Goal: Task Accomplishment & Management: Manage account settings

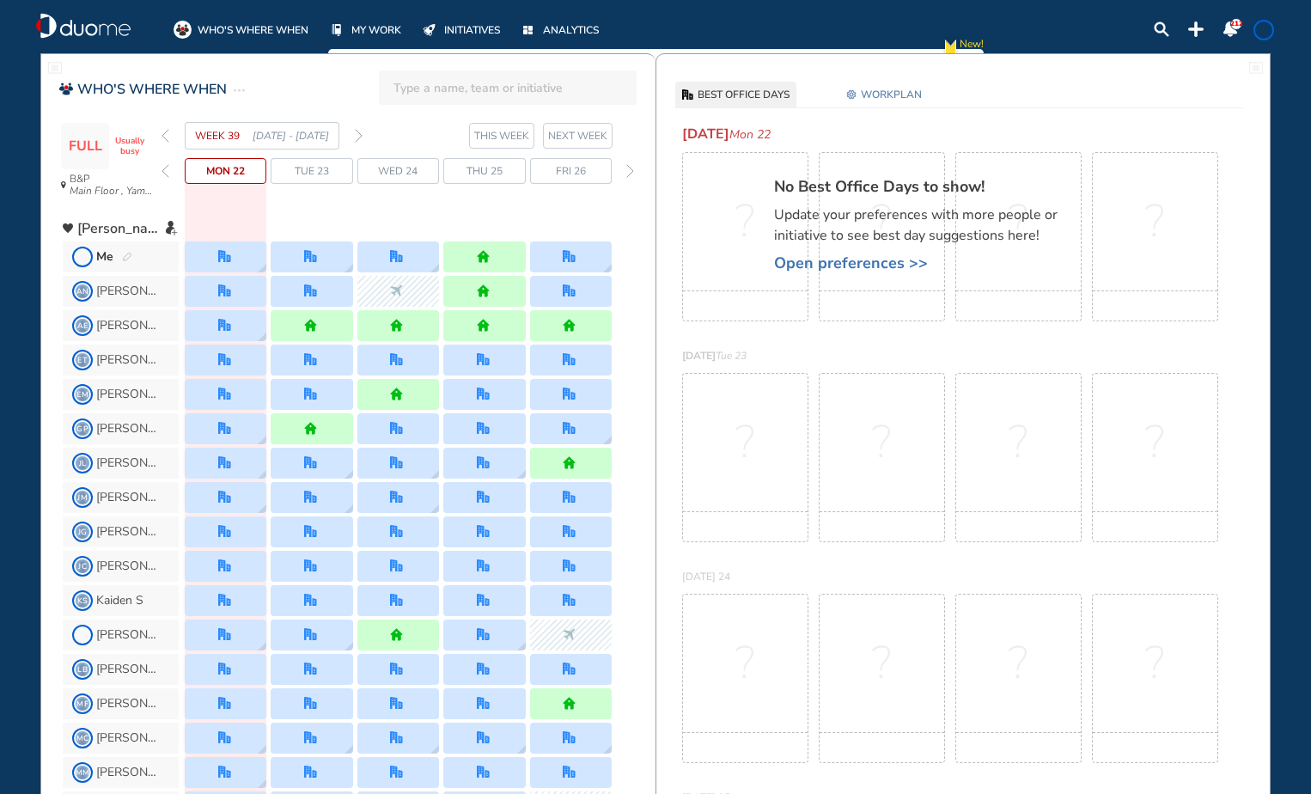
click at [862, 94] on span "WORKPLAN" at bounding box center [891, 94] width 61 height 17
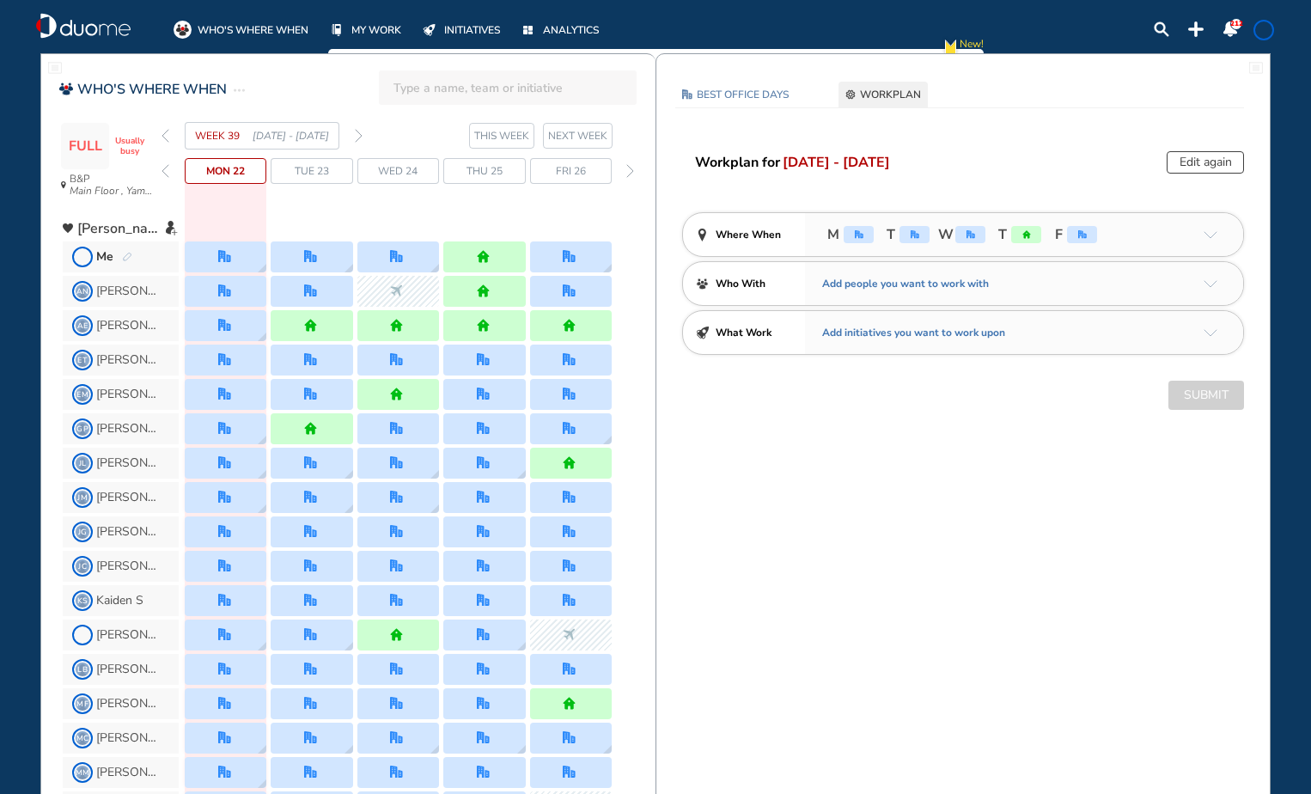
click at [1198, 154] on button "Edit again" at bounding box center [1204, 162] width 77 height 22
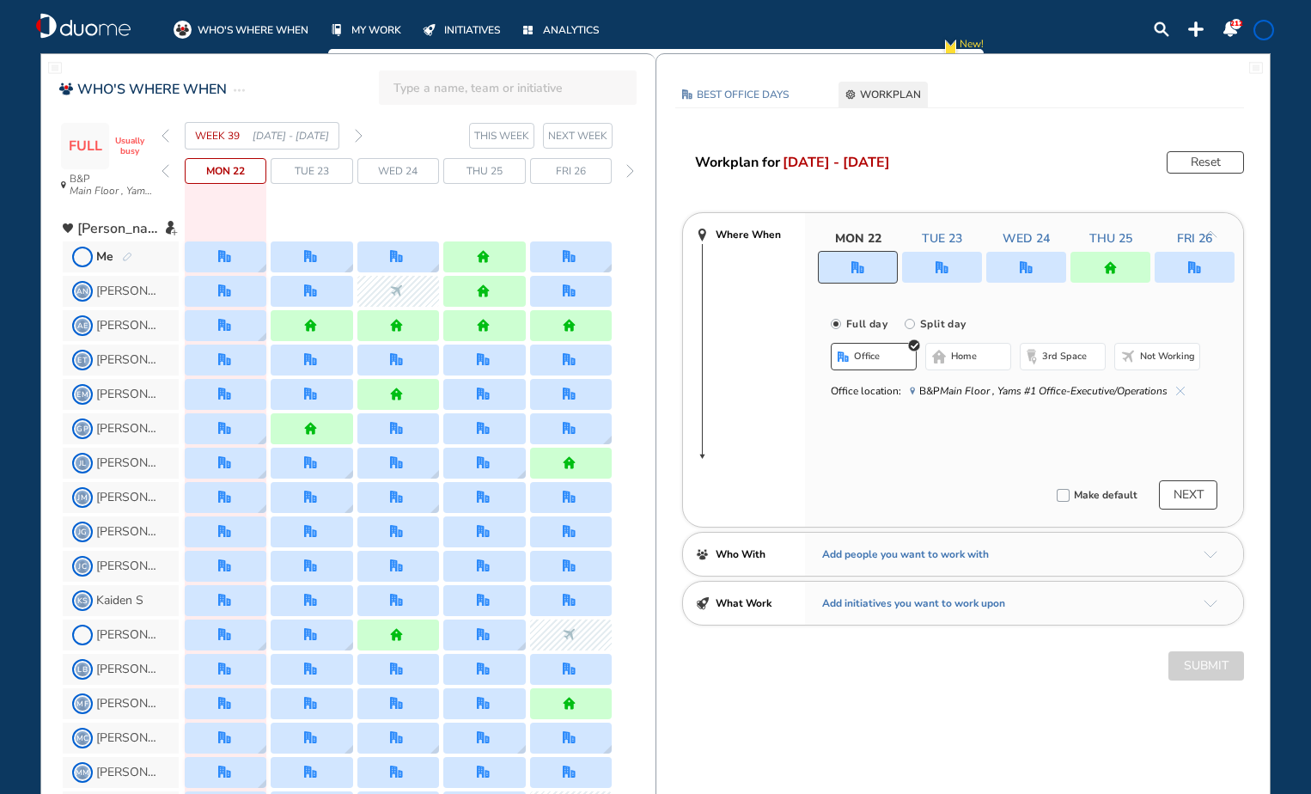
click at [1197, 262] on img "office" at bounding box center [1194, 267] width 13 height 13
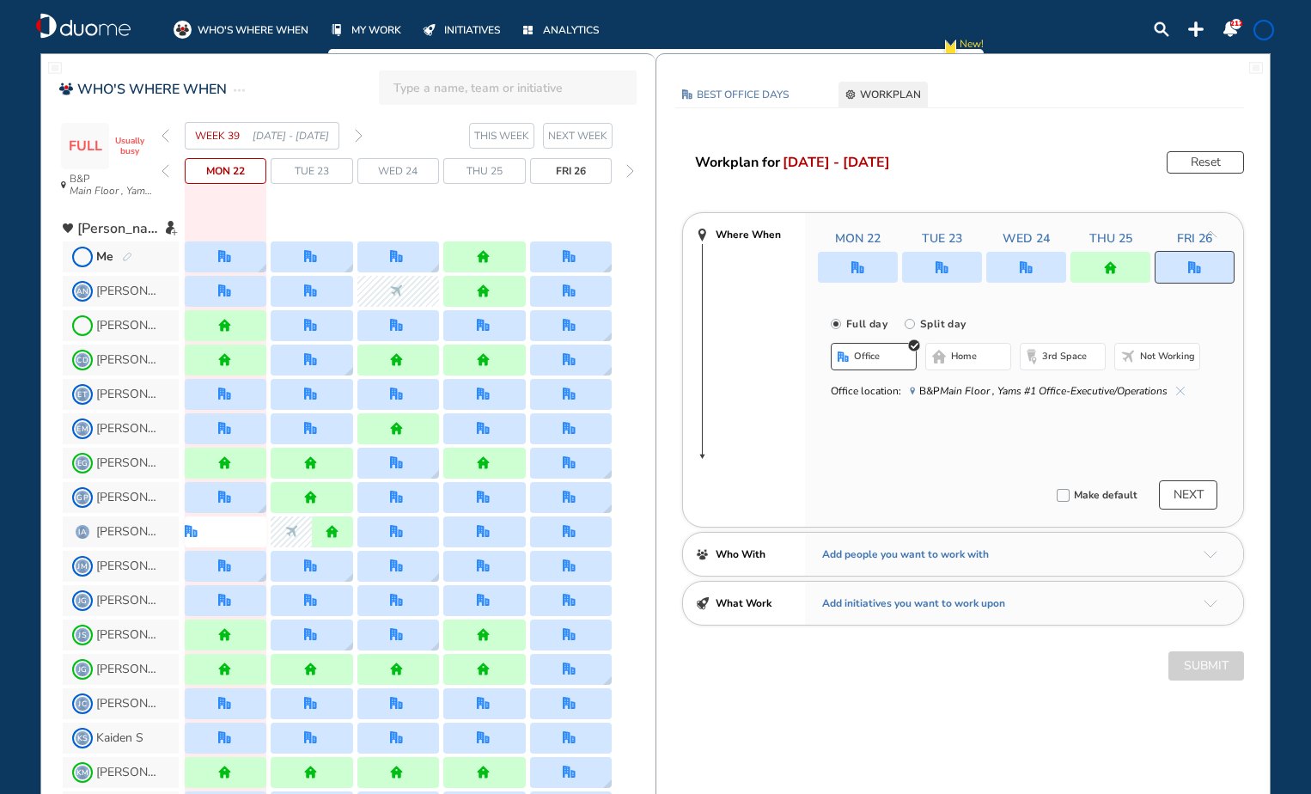
click at [1197, 268] on img "office" at bounding box center [1194, 267] width 13 height 13
click at [1183, 390] on img "cross-thin-blue" at bounding box center [1180, 391] width 9 height 9
click at [899, 393] on button "Select location" at bounding box center [876, 390] width 69 height 17
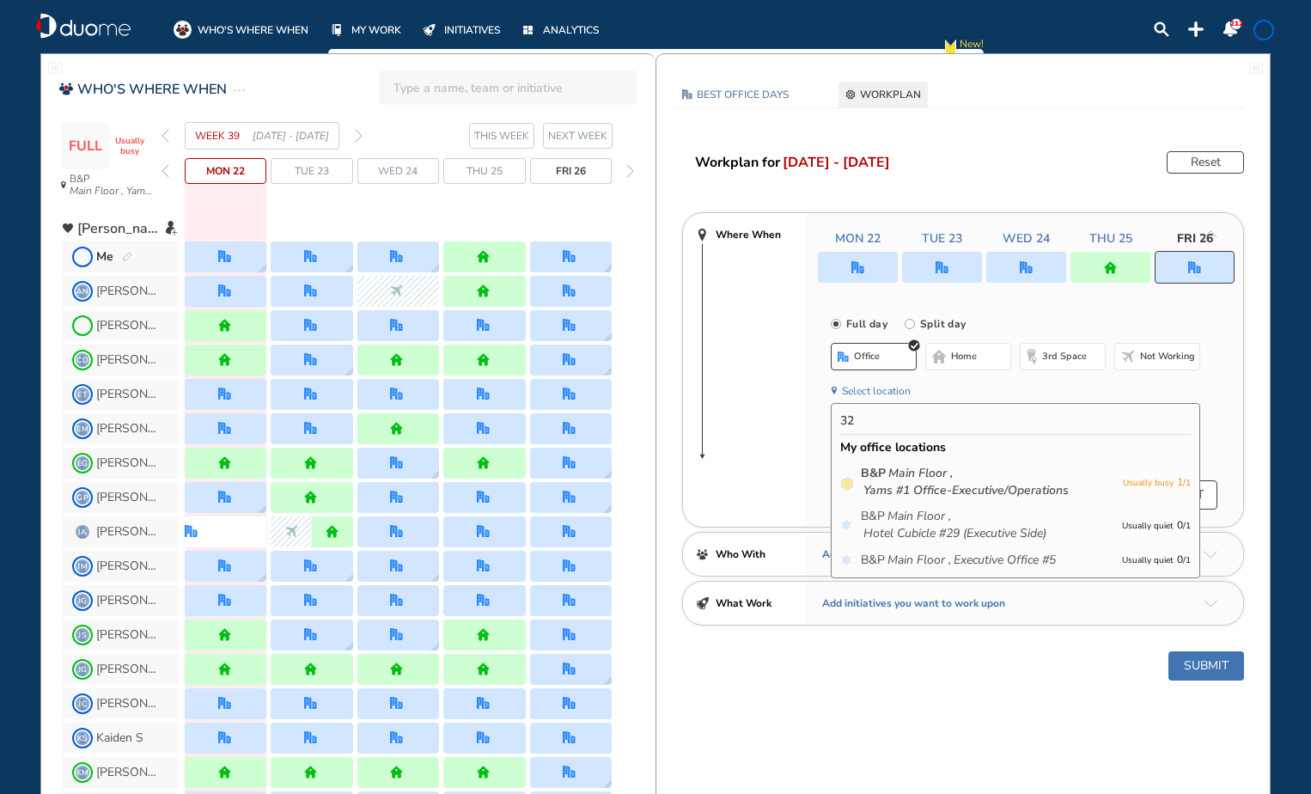
type input "3"
click at [902, 490] on icon "Yams #1 Office-Executive/Operations" at bounding box center [965, 490] width 205 height 17
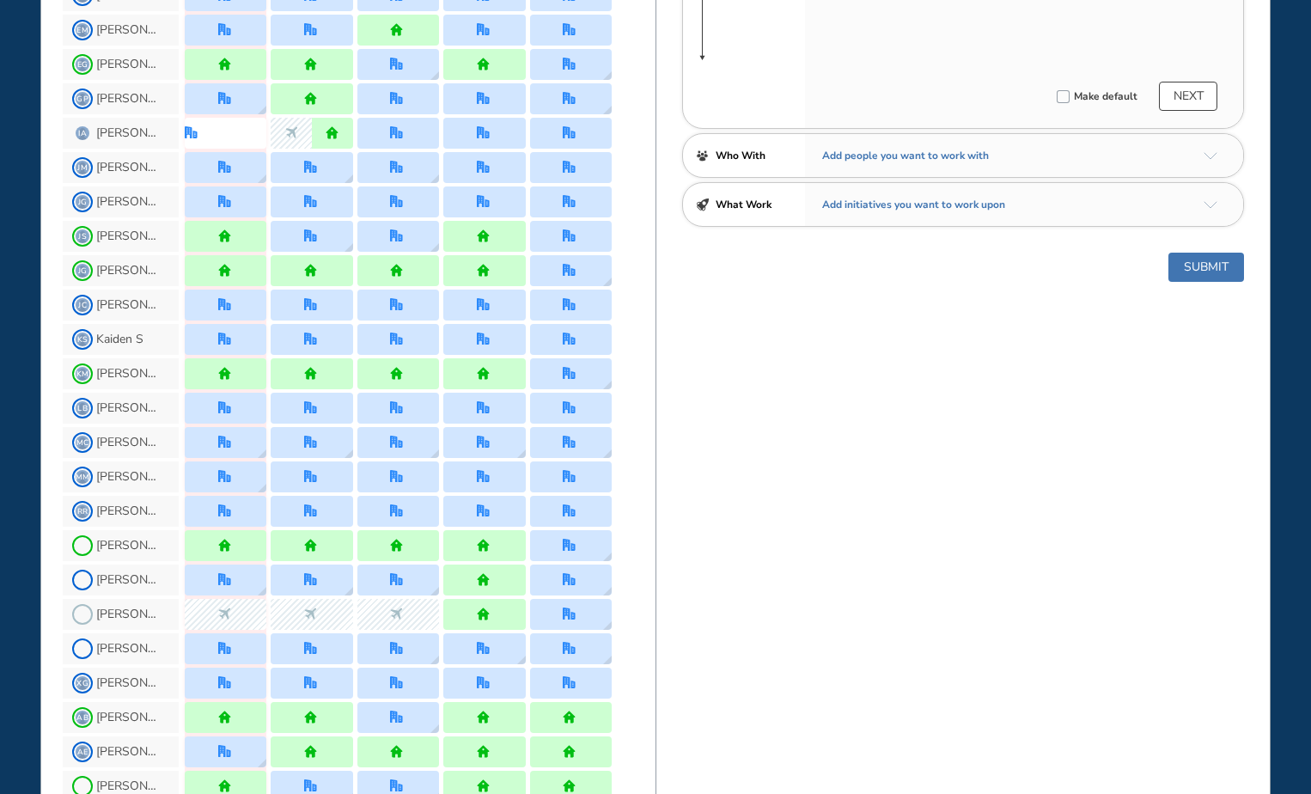
scroll to position [429, 0]
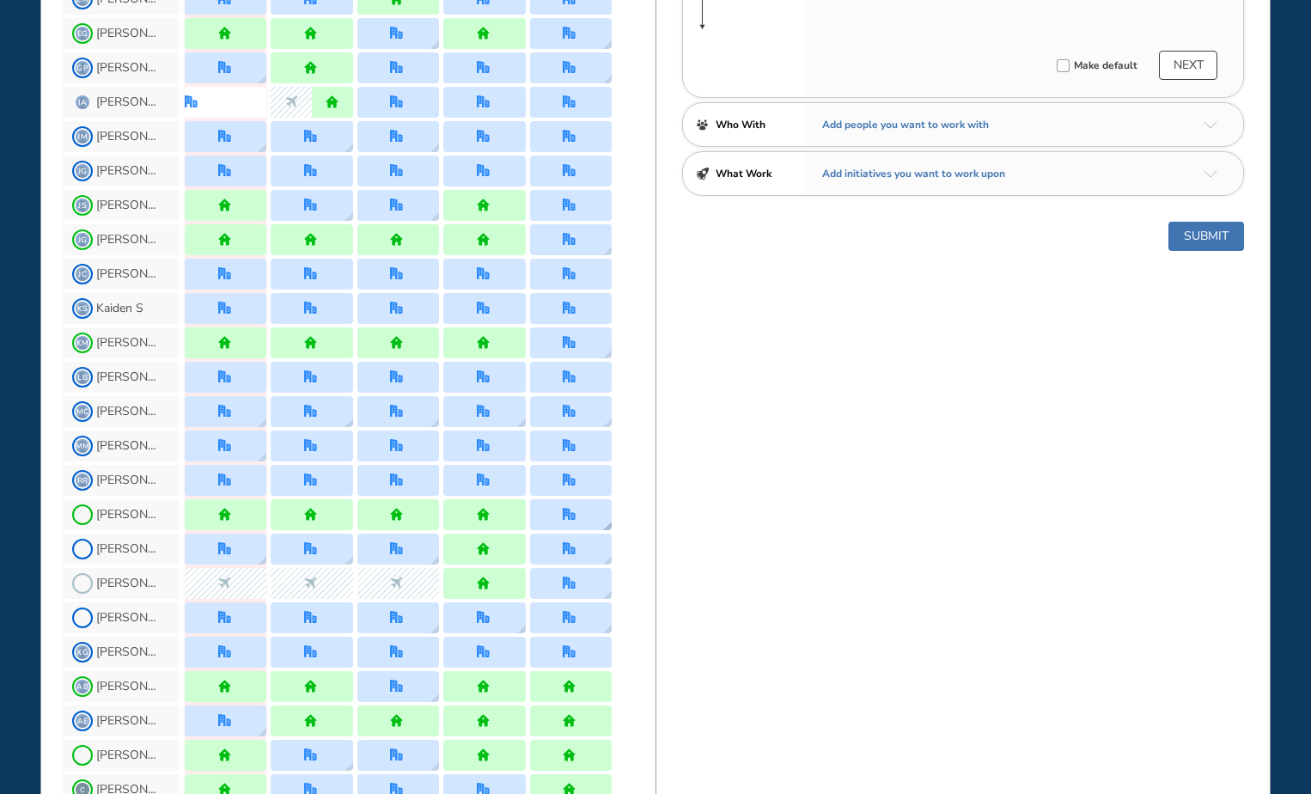
click at [607, 527] on img "location dialog" at bounding box center [607, 525] width 9 height 9
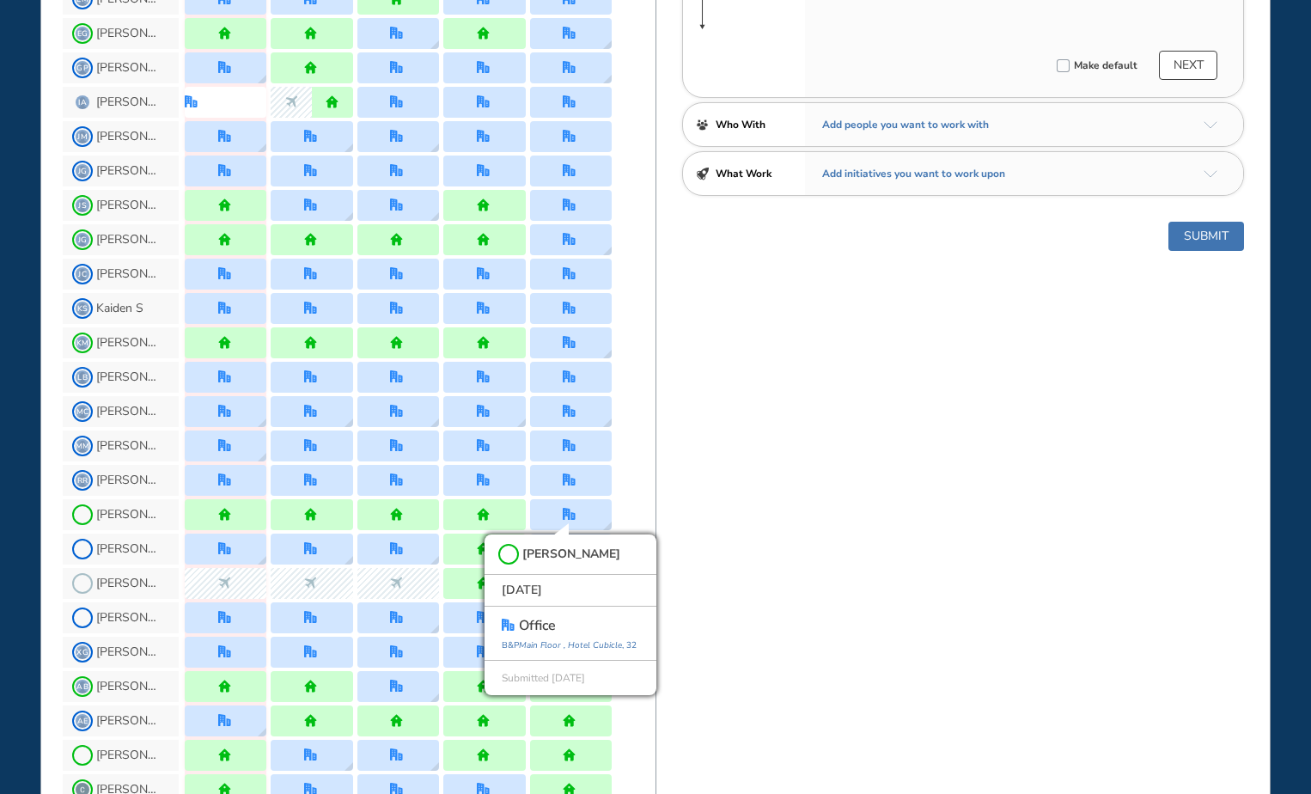
click at [767, 530] on div "BEST OFFICE DAYS WORKPLAN [DATE] B&P Main Floor , Yams #1 Office-Executive/Oper…" at bounding box center [962, 737] width 615 height 2226
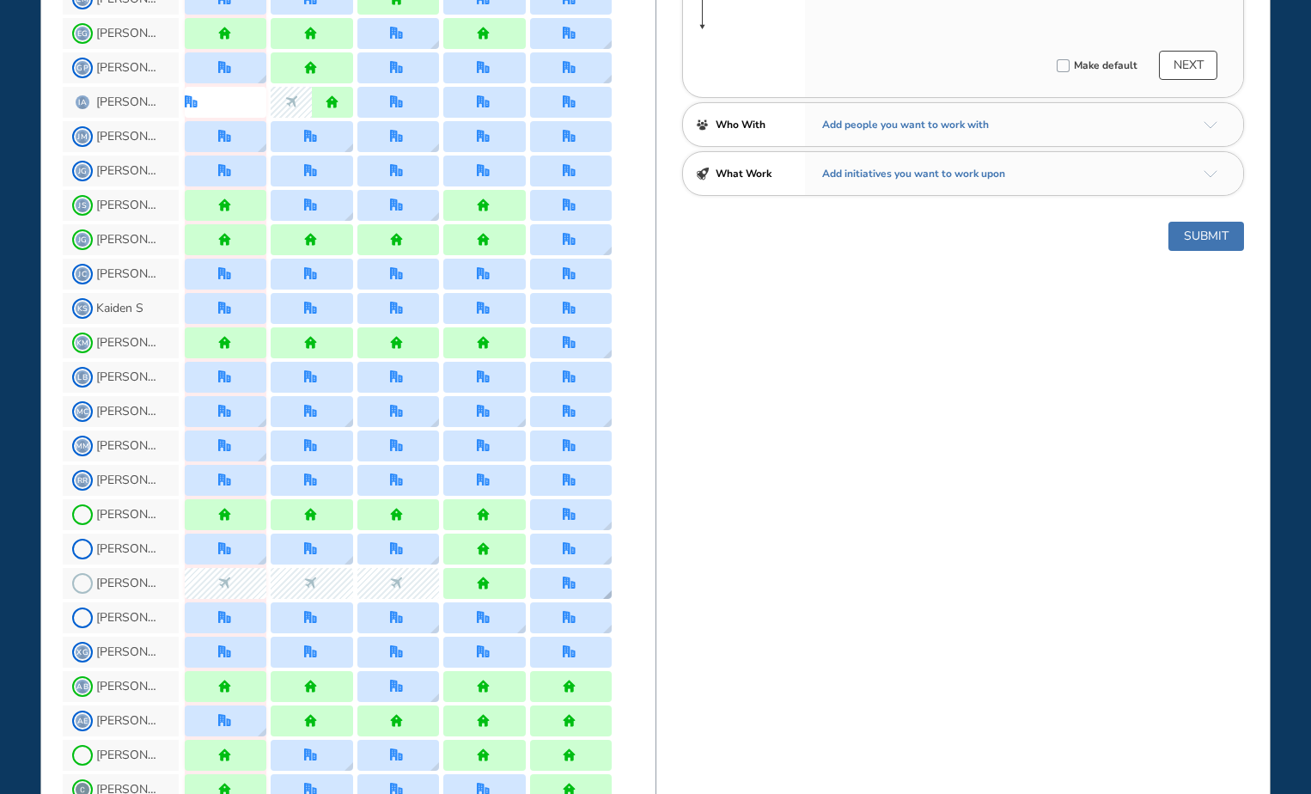
click at [606, 593] on img "location dialog" at bounding box center [607, 594] width 9 height 9
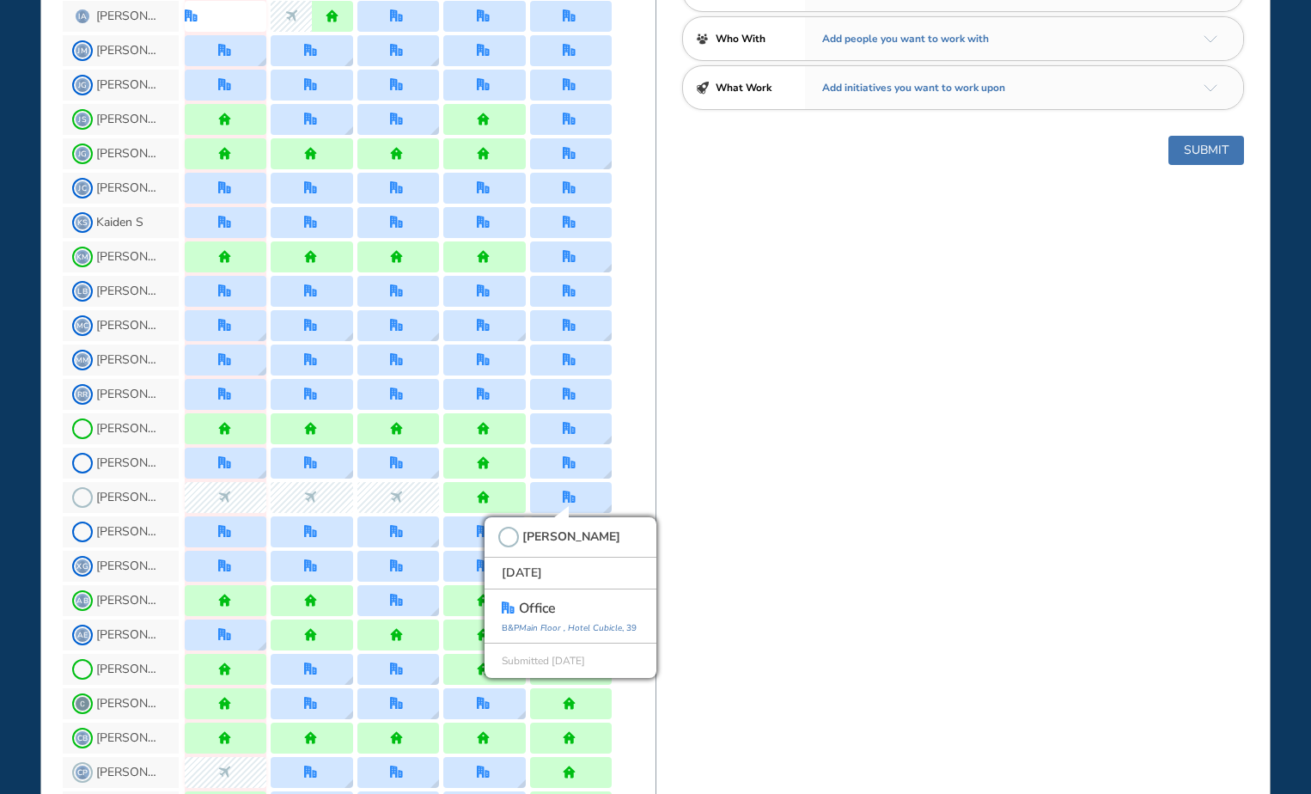
scroll to position [601, 0]
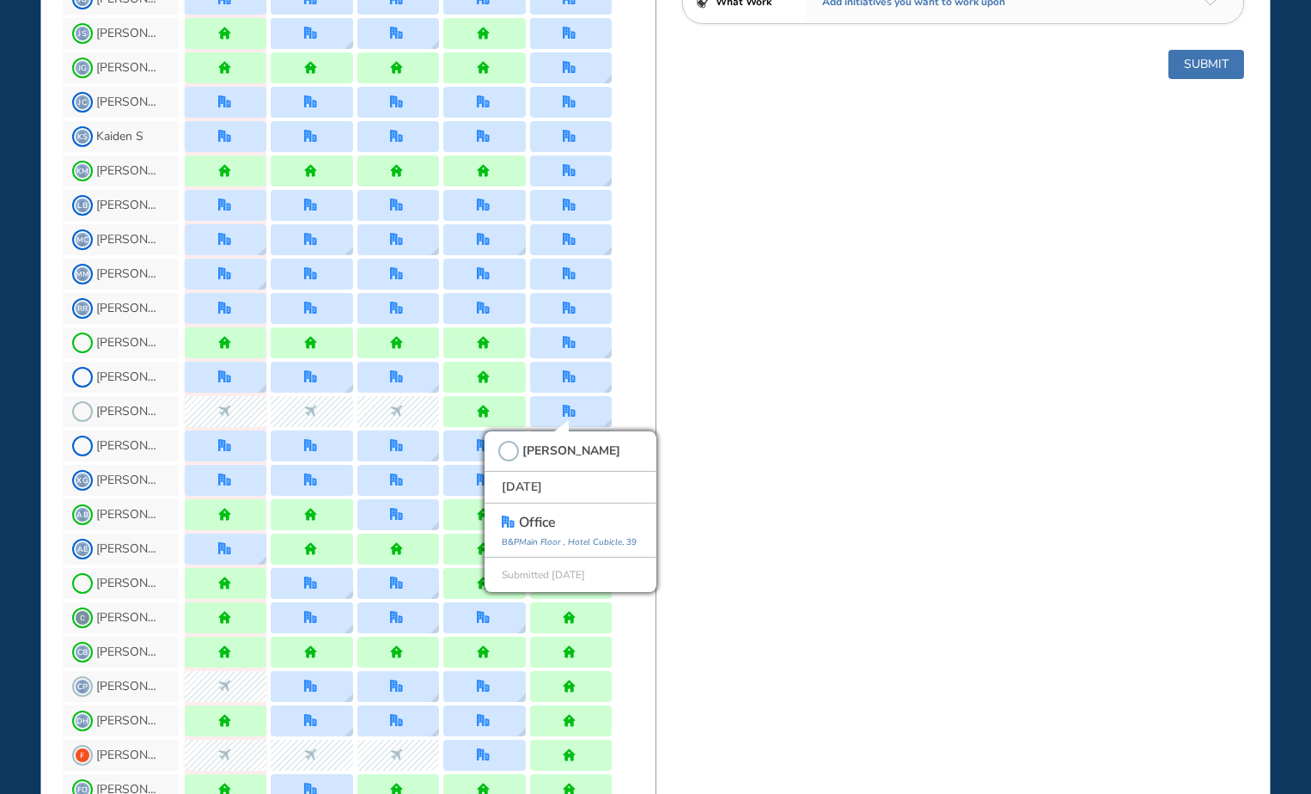
click at [757, 573] on div "BEST OFFICE DAYS WORKPLAN [DATE] B&P Main Floor , Yams #1 Office-Executive/Oper…" at bounding box center [962, 565] width 615 height 2226
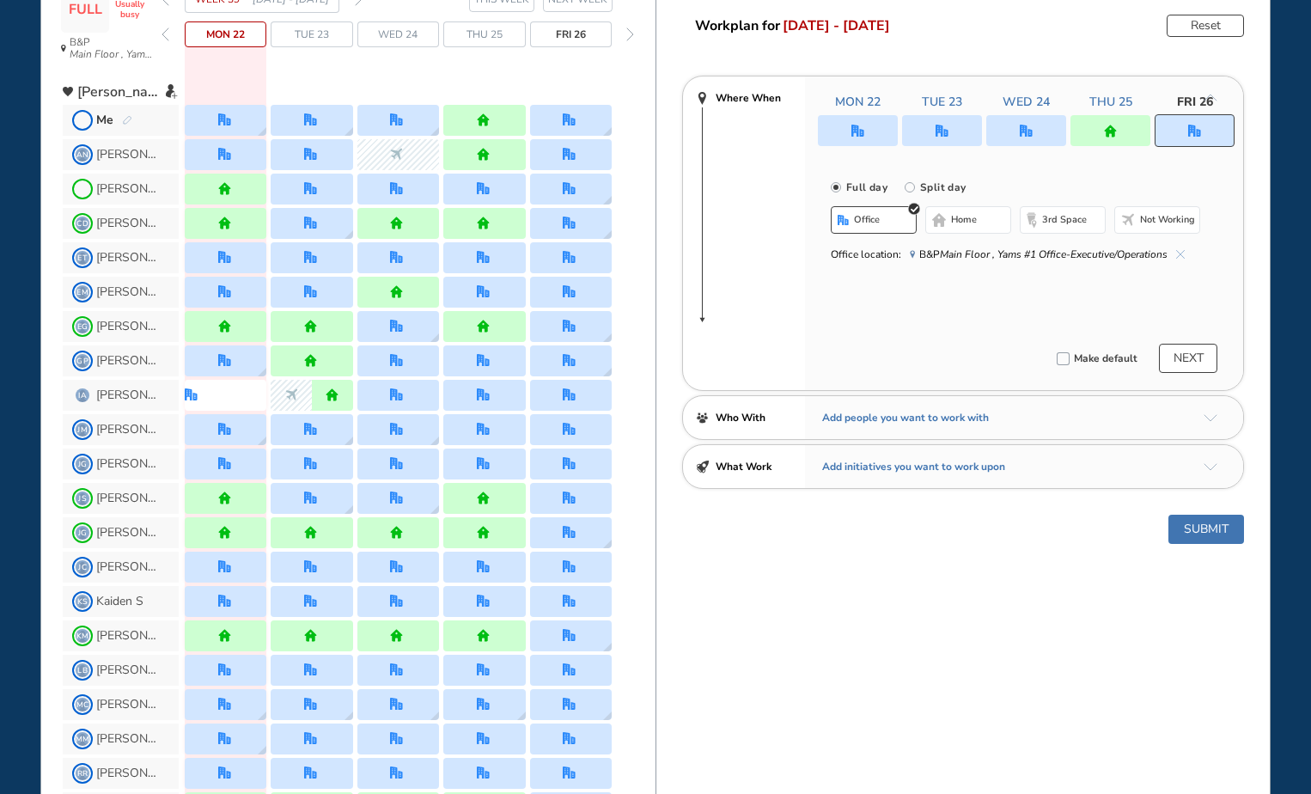
scroll to position [0, 0]
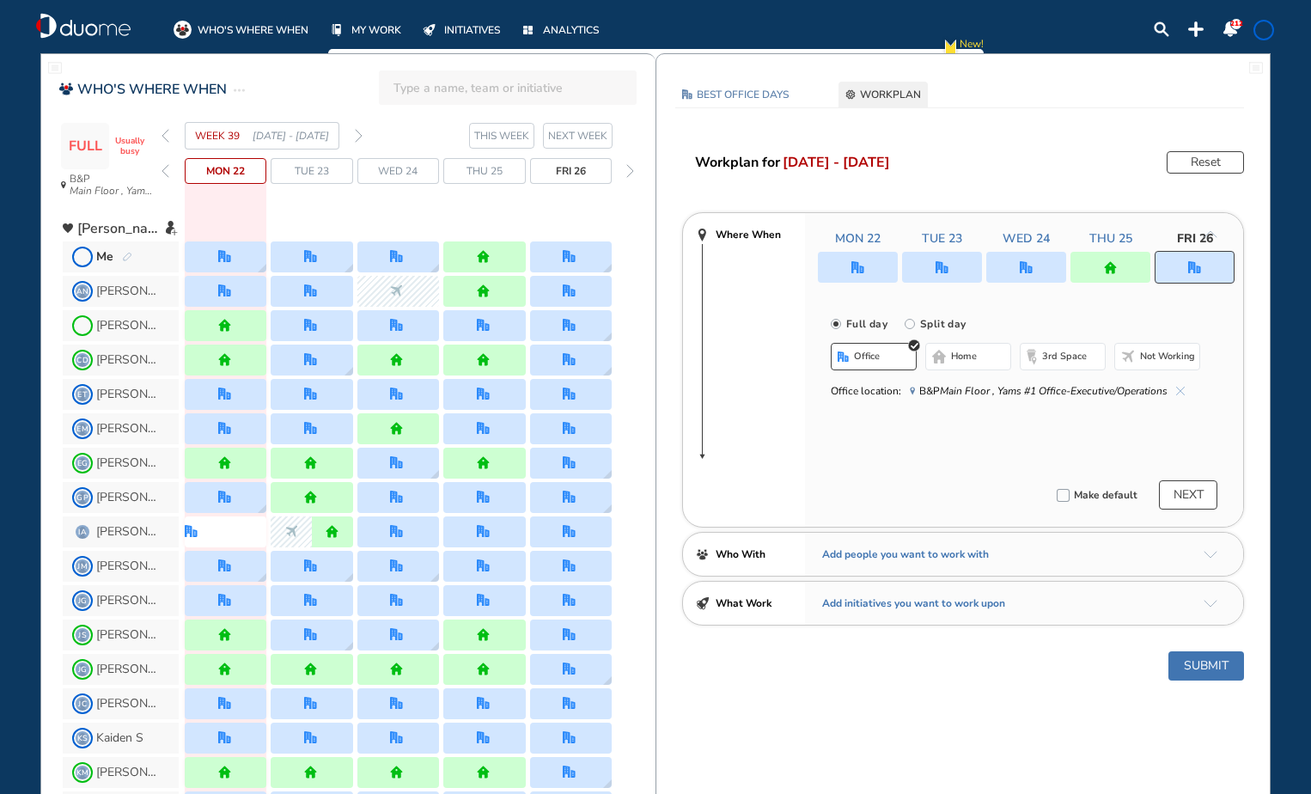
click at [1184, 392] on img "cross-thin-blue" at bounding box center [1180, 391] width 9 height 9
click at [864, 388] on button "Select location" at bounding box center [876, 390] width 69 height 17
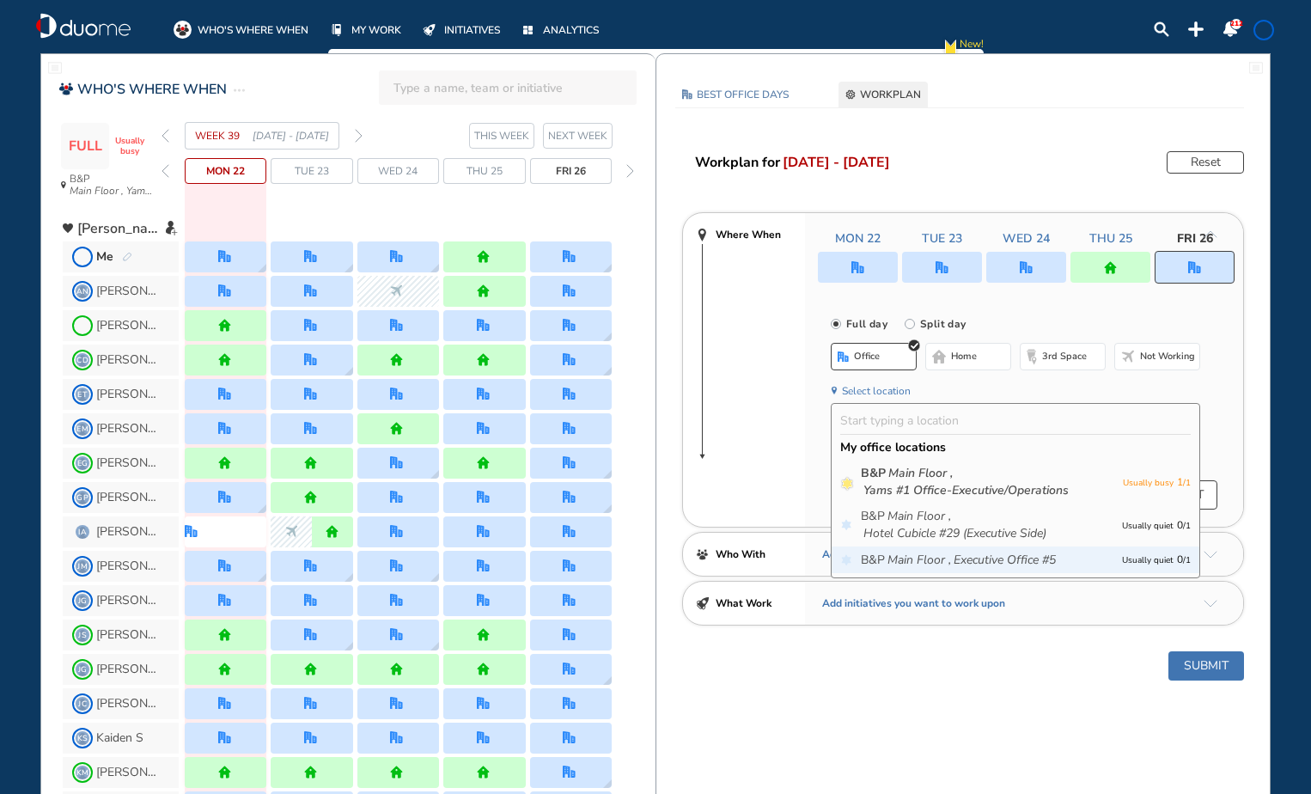
scroll to position [172, 0]
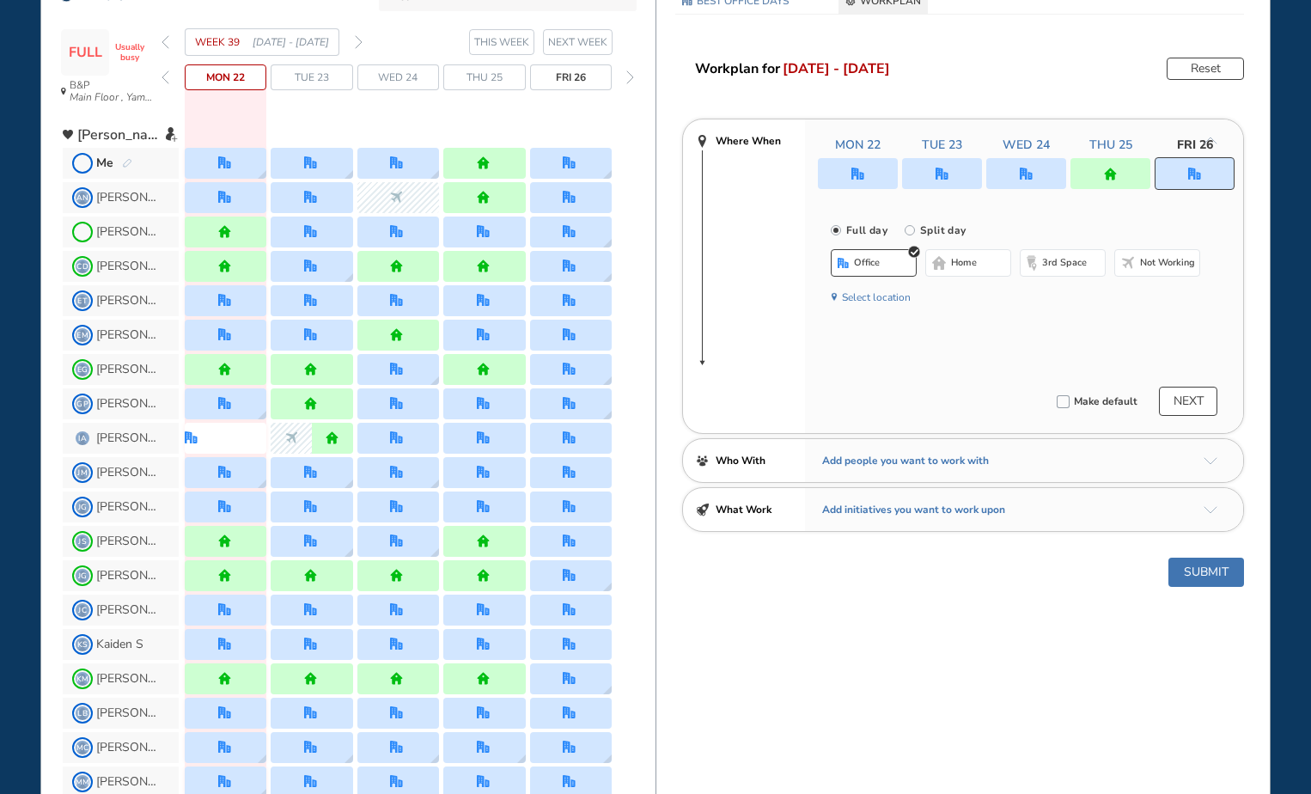
scroll to position [0, 0]
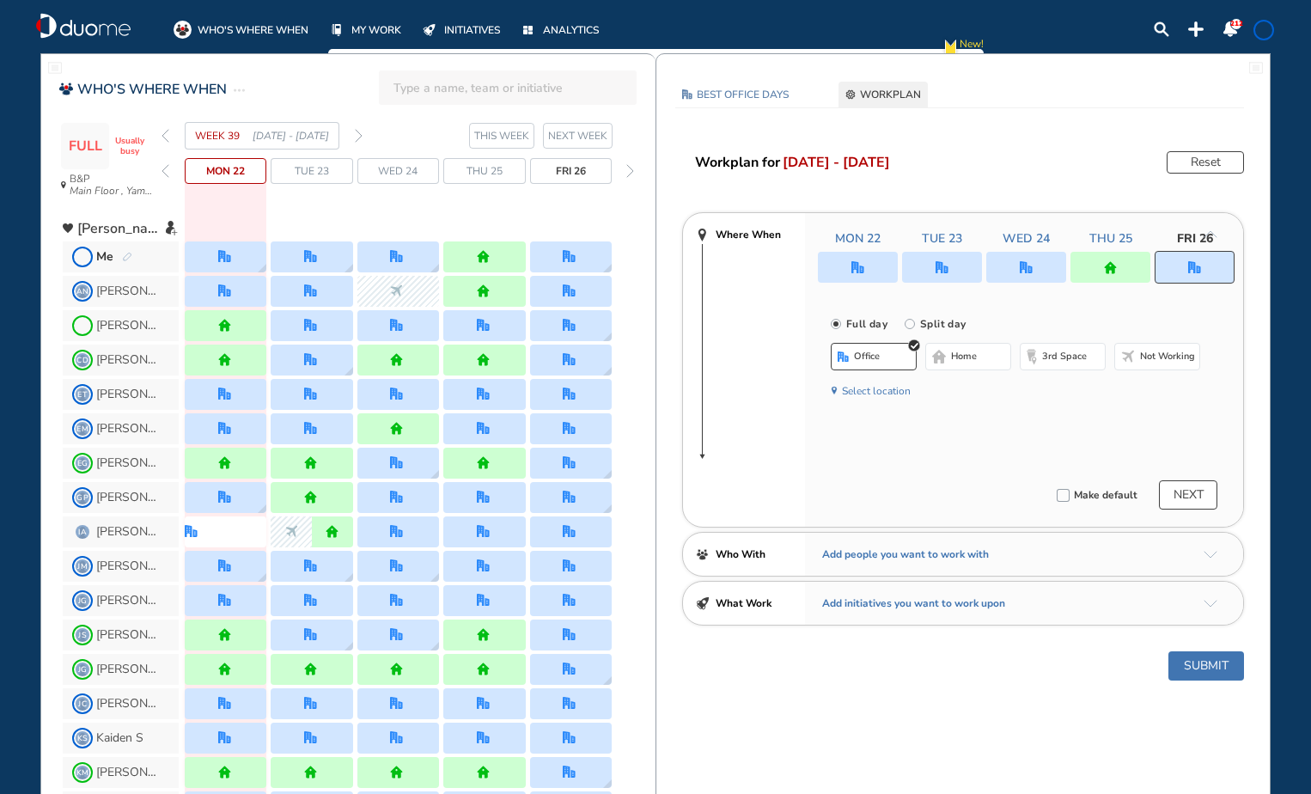
click at [629, 170] on img "forward day" at bounding box center [630, 171] width 8 height 14
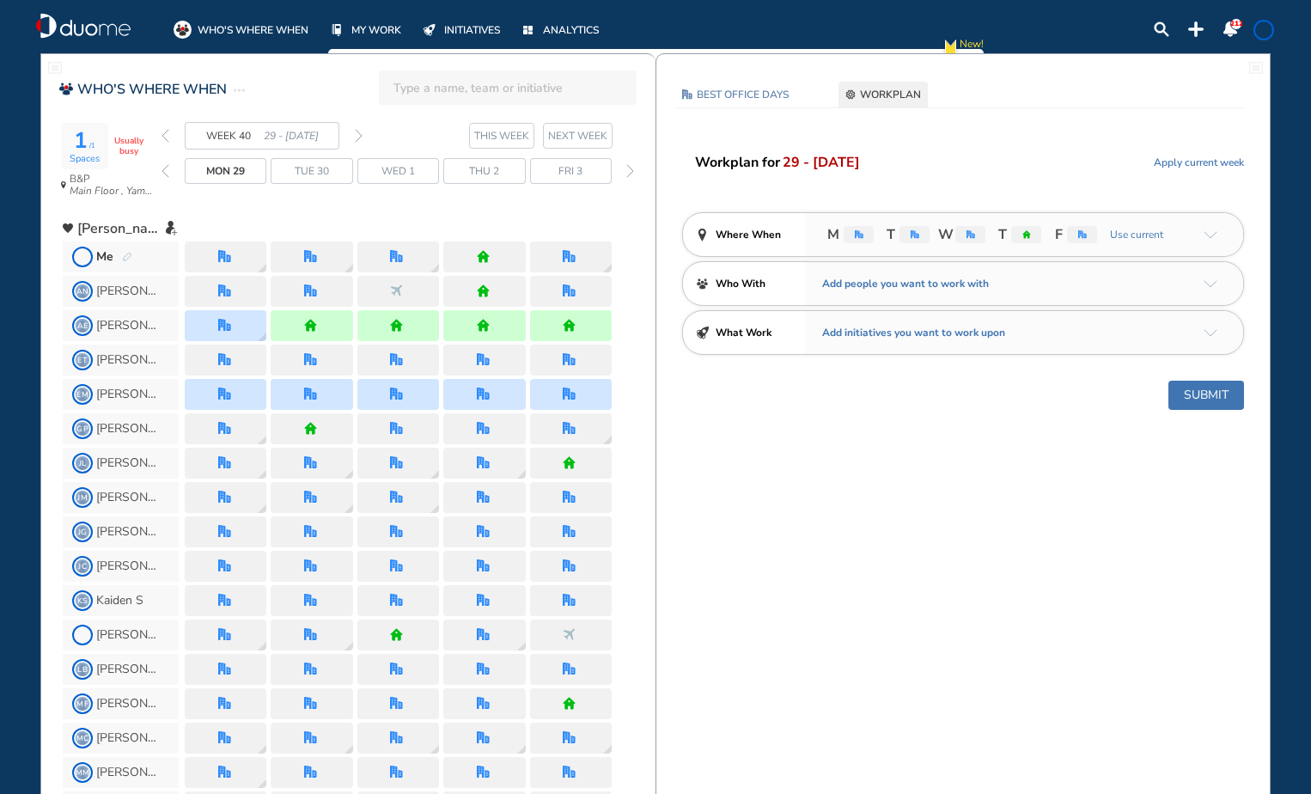
click at [1207, 231] on img "arrow-down-a5b4c4" at bounding box center [1210, 235] width 14 height 8
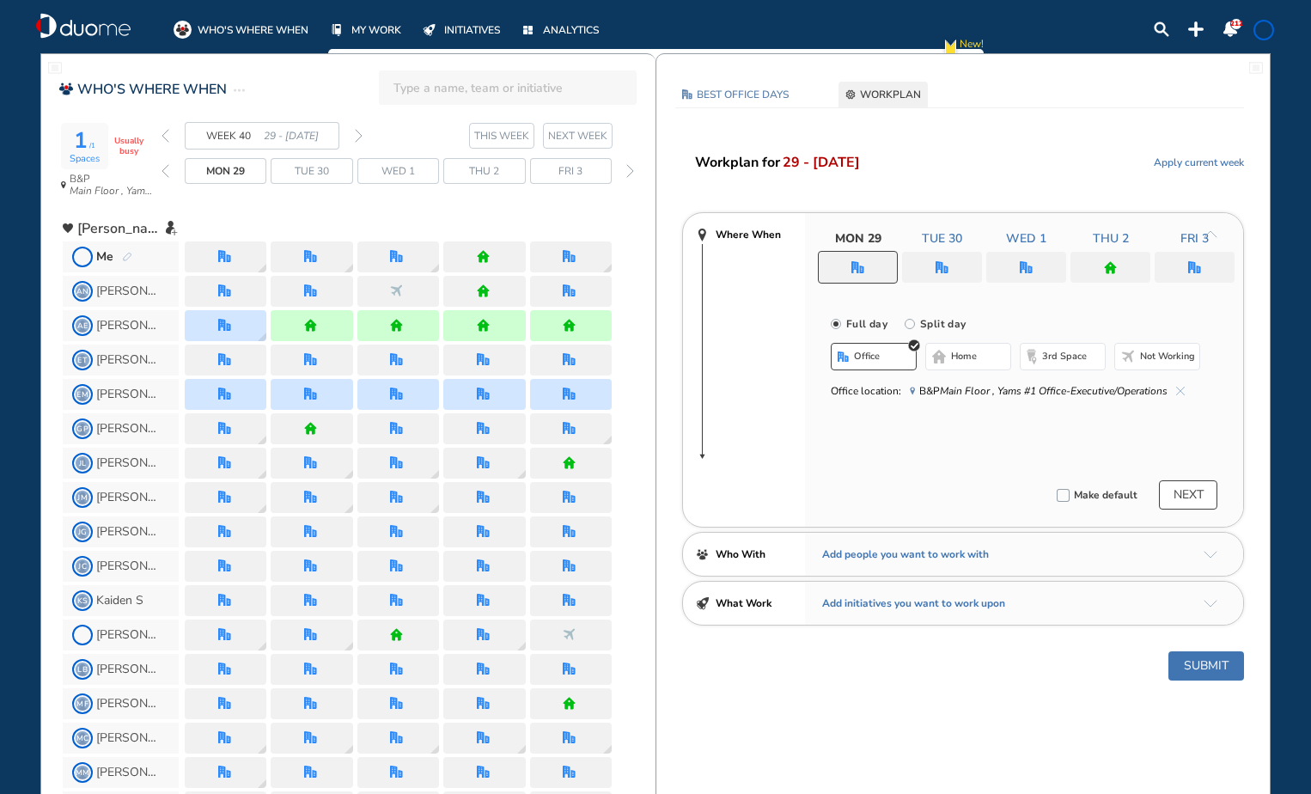
click at [1182, 274] on div at bounding box center [1194, 267] width 80 height 31
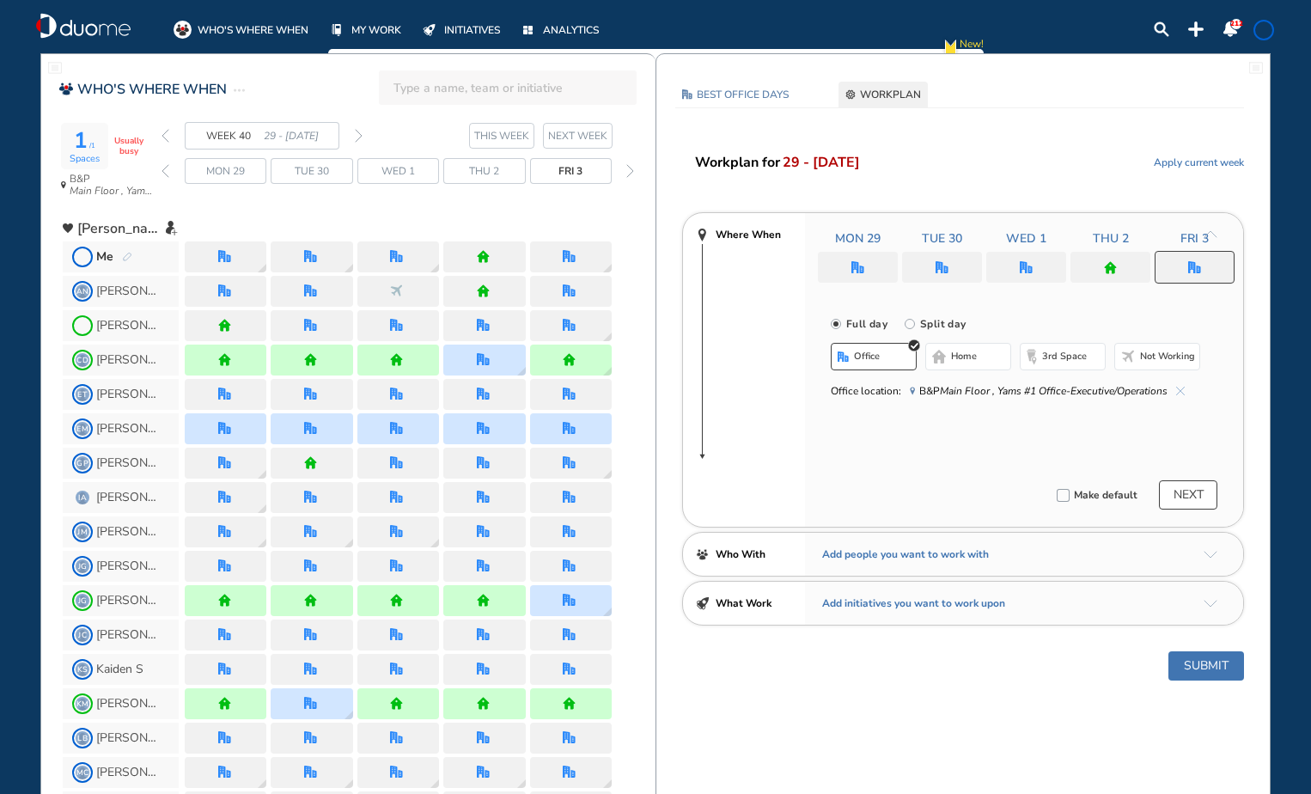
click at [1182, 391] on img "cross-thin-blue" at bounding box center [1180, 391] width 9 height 9
click at [1179, 389] on img "cross-thin-blue" at bounding box center [1180, 391] width 9 height 9
click at [1176, 159] on span "Apply current week" at bounding box center [1199, 162] width 90 height 17
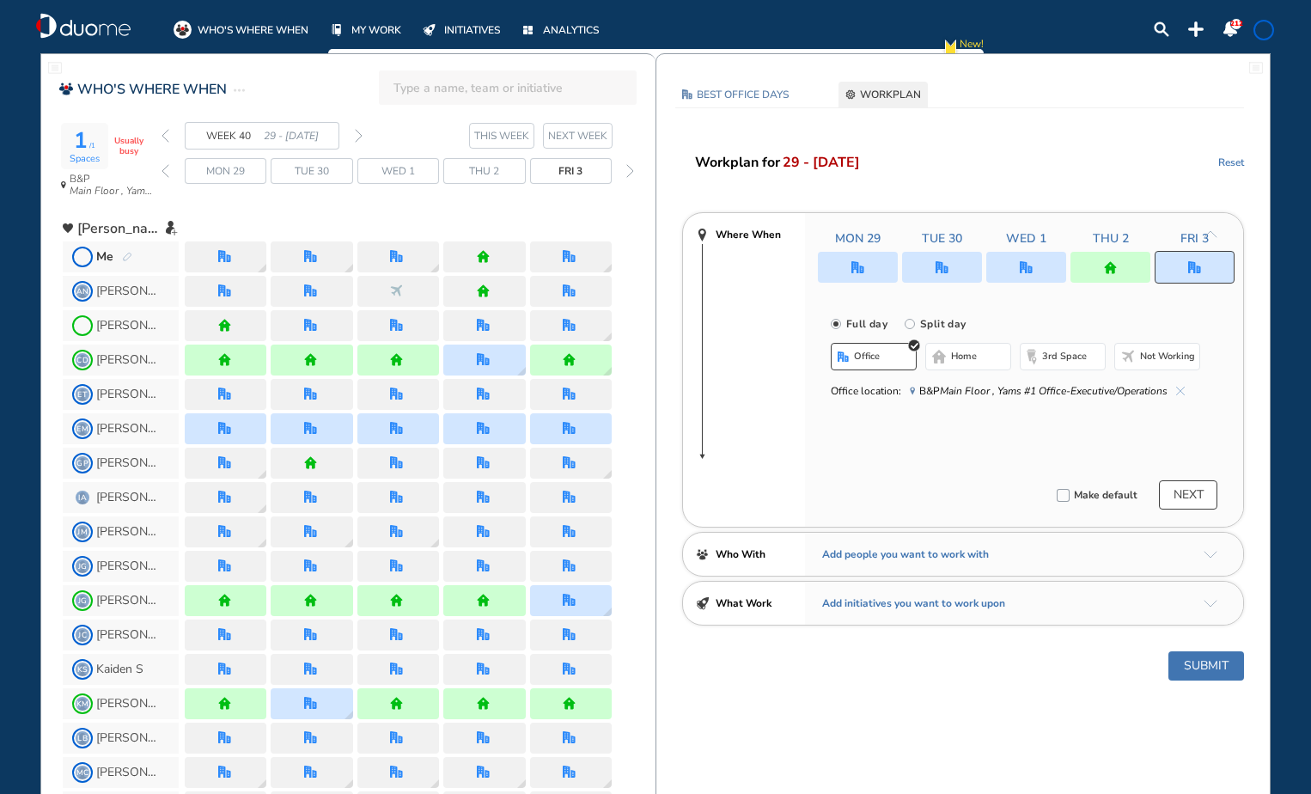
click at [1181, 389] on img "cross-thin-blue" at bounding box center [1180, 391] width 9 height 9
click at [859, 390] on button "Select location" at bounding box center [876, 390] width 69 height 17
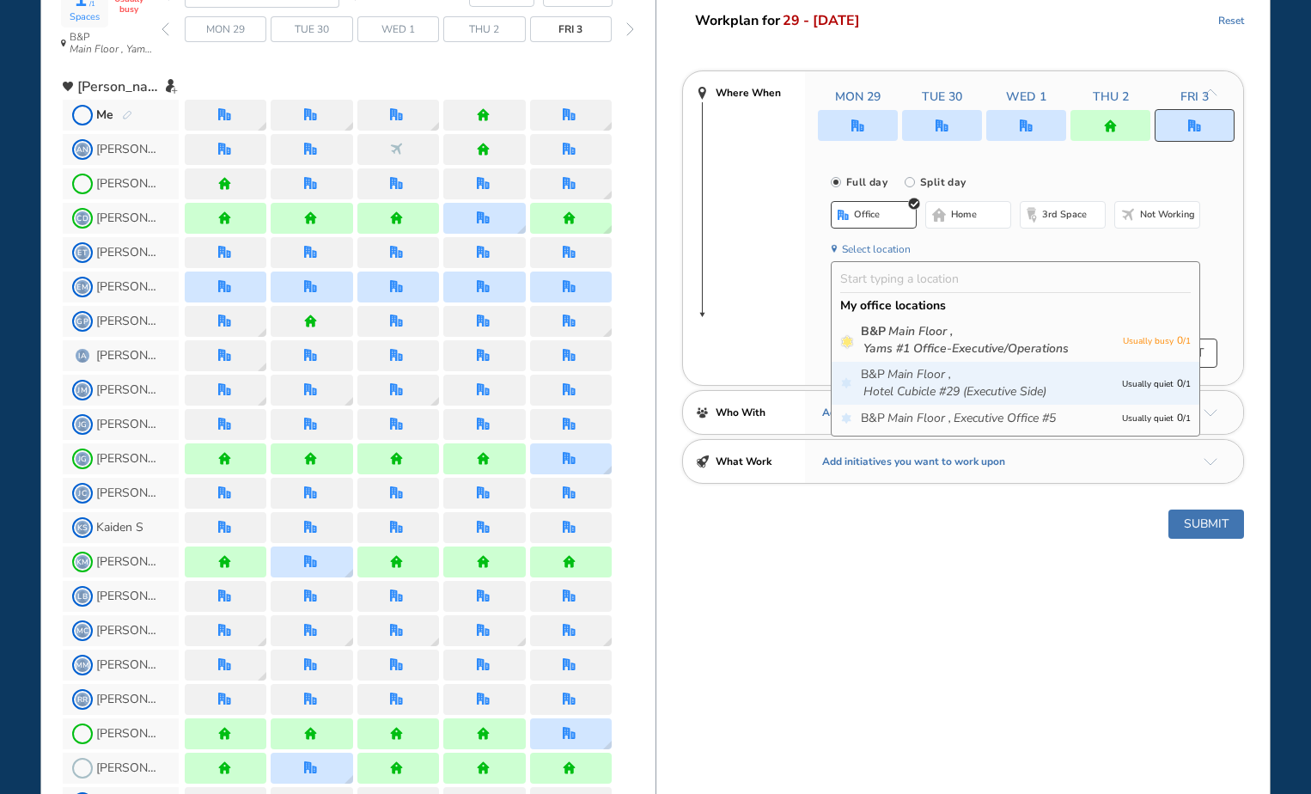
scroll to position [172, 0]
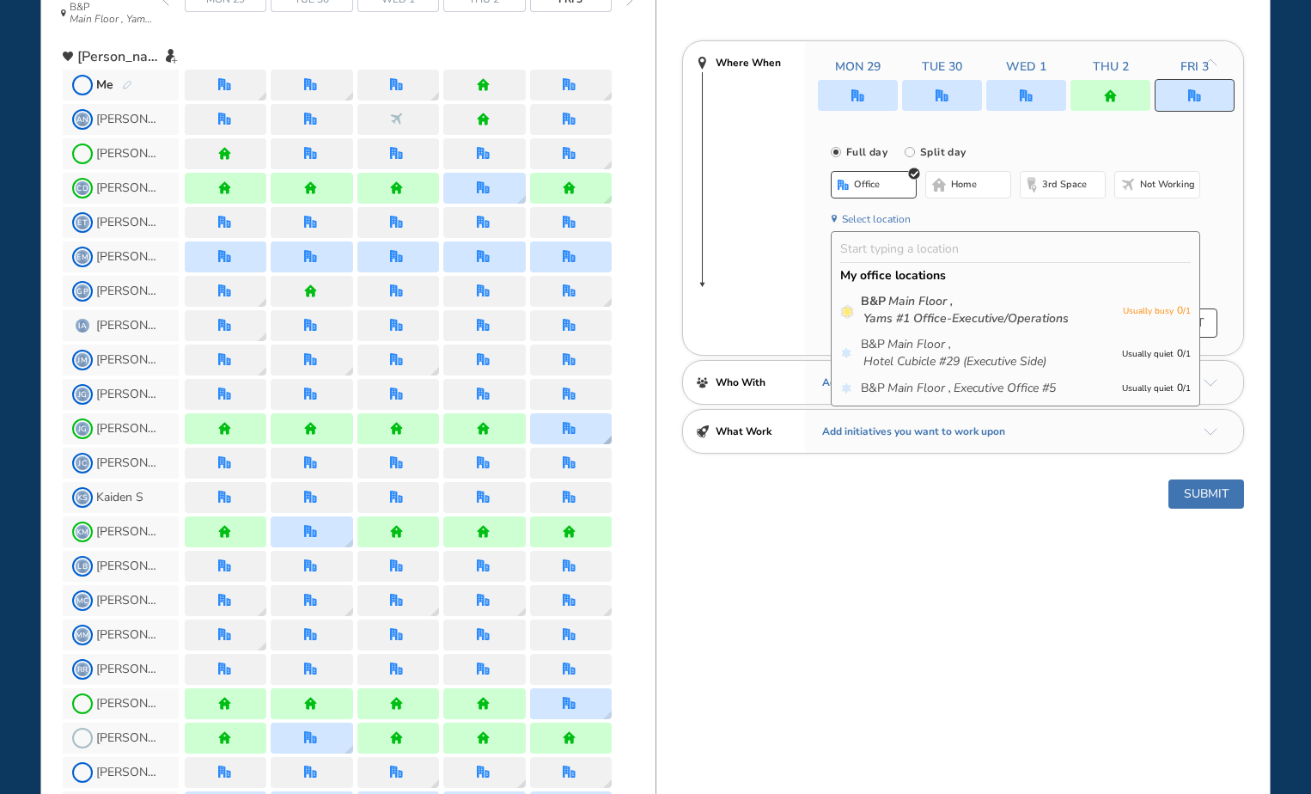
click at [611, 441] on img "location dialog" at bounding box center [607, 439] width 9 height 9
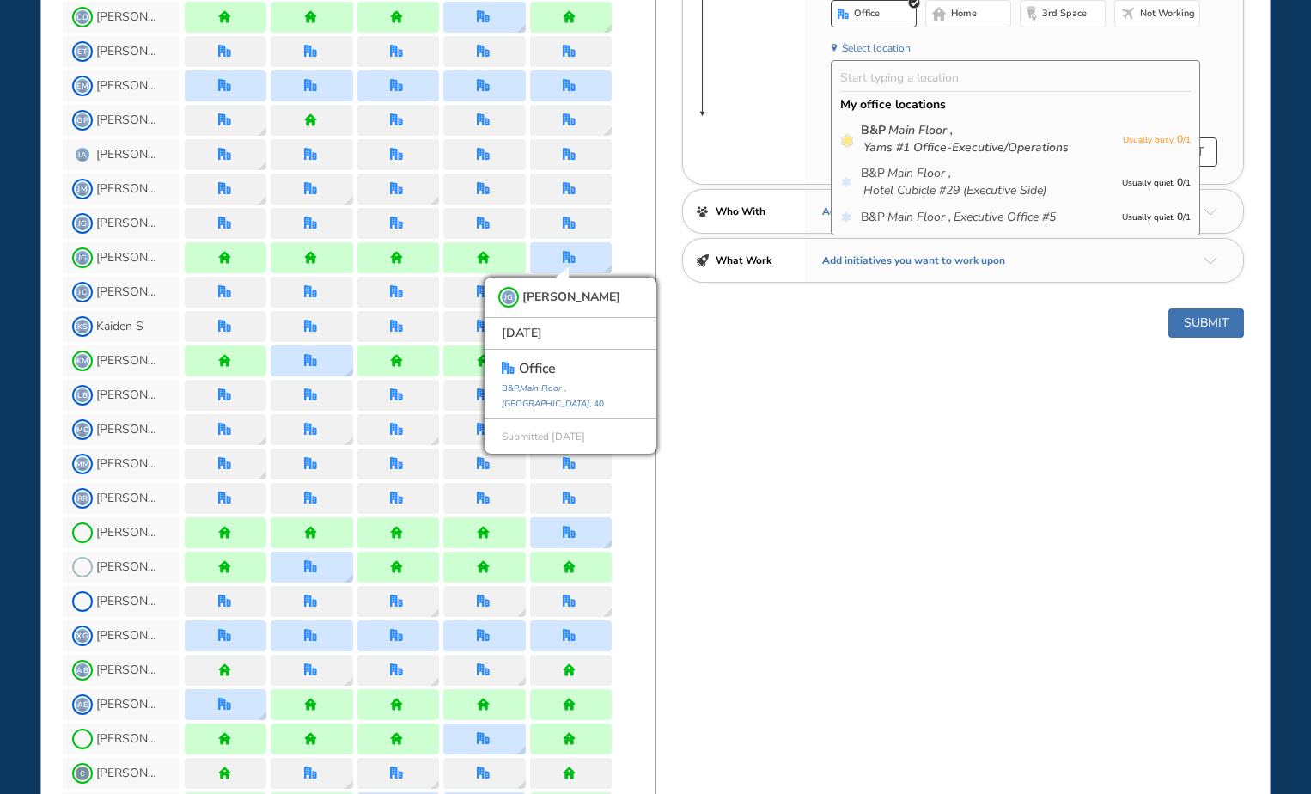
scroll to position [344, 0]
click at [737, 482] on div "BEST OFFICE DAYS WORKPLAN [DATE] B&P Main Floor , Yams #1 Office-Executive/Oper…" at bounding box center [962, 754] width 615 height 2089
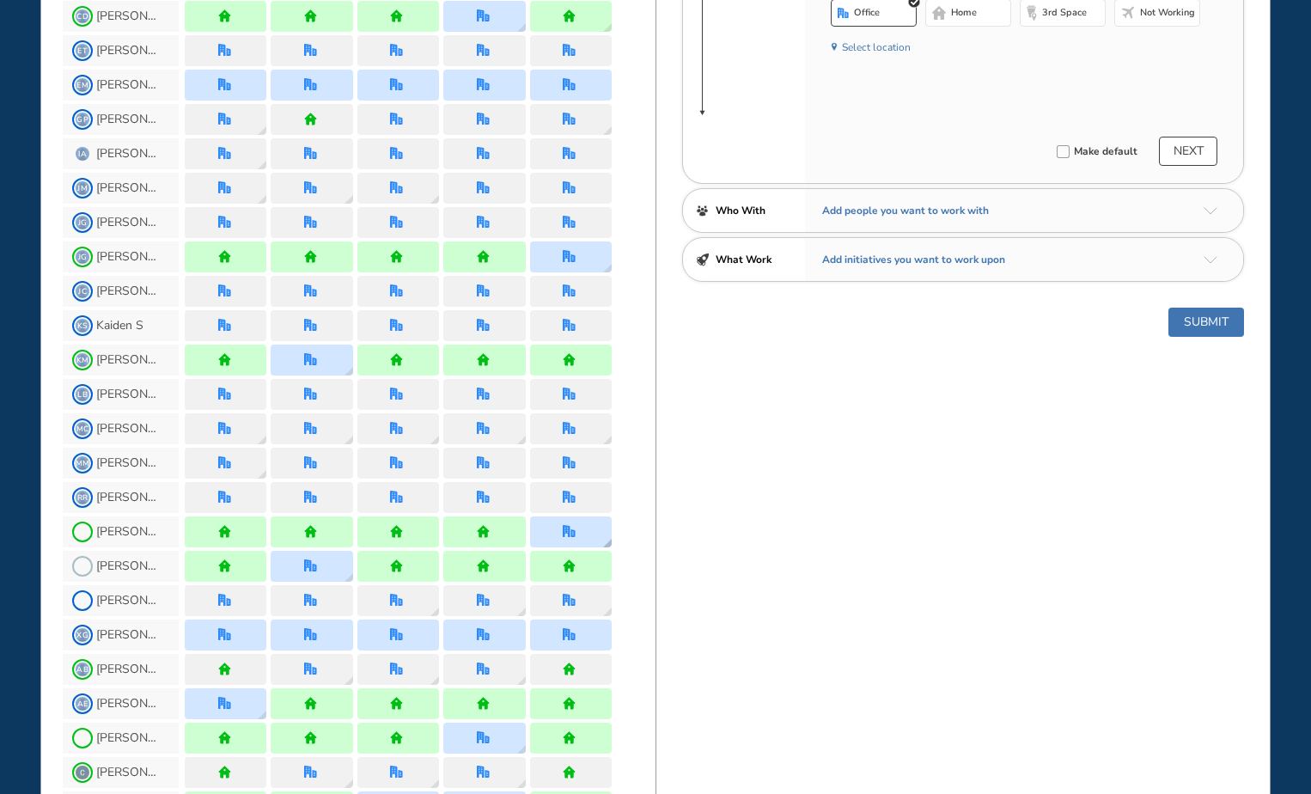
click at [611, 541] on img "location dialog" at bounding box center [607, 543] width 9 height 9
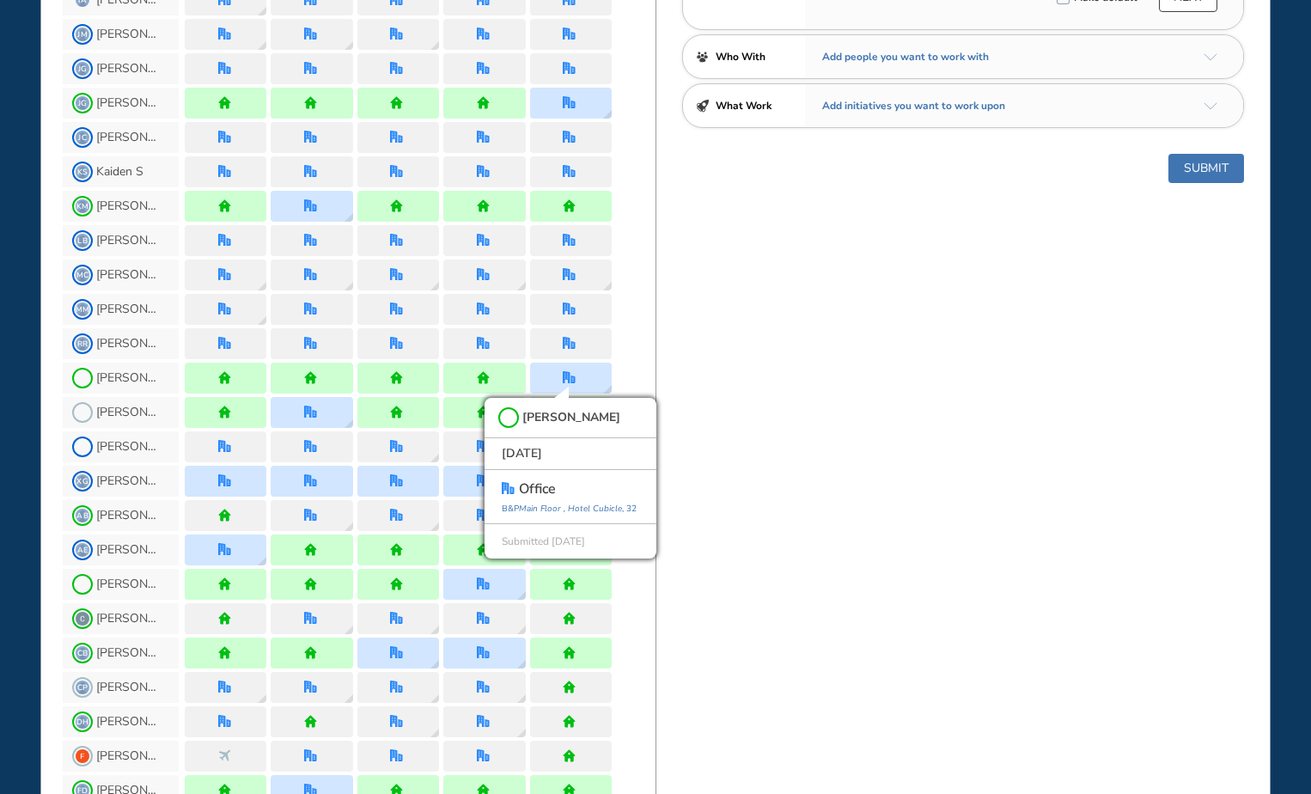
scroll to position [515, 0]
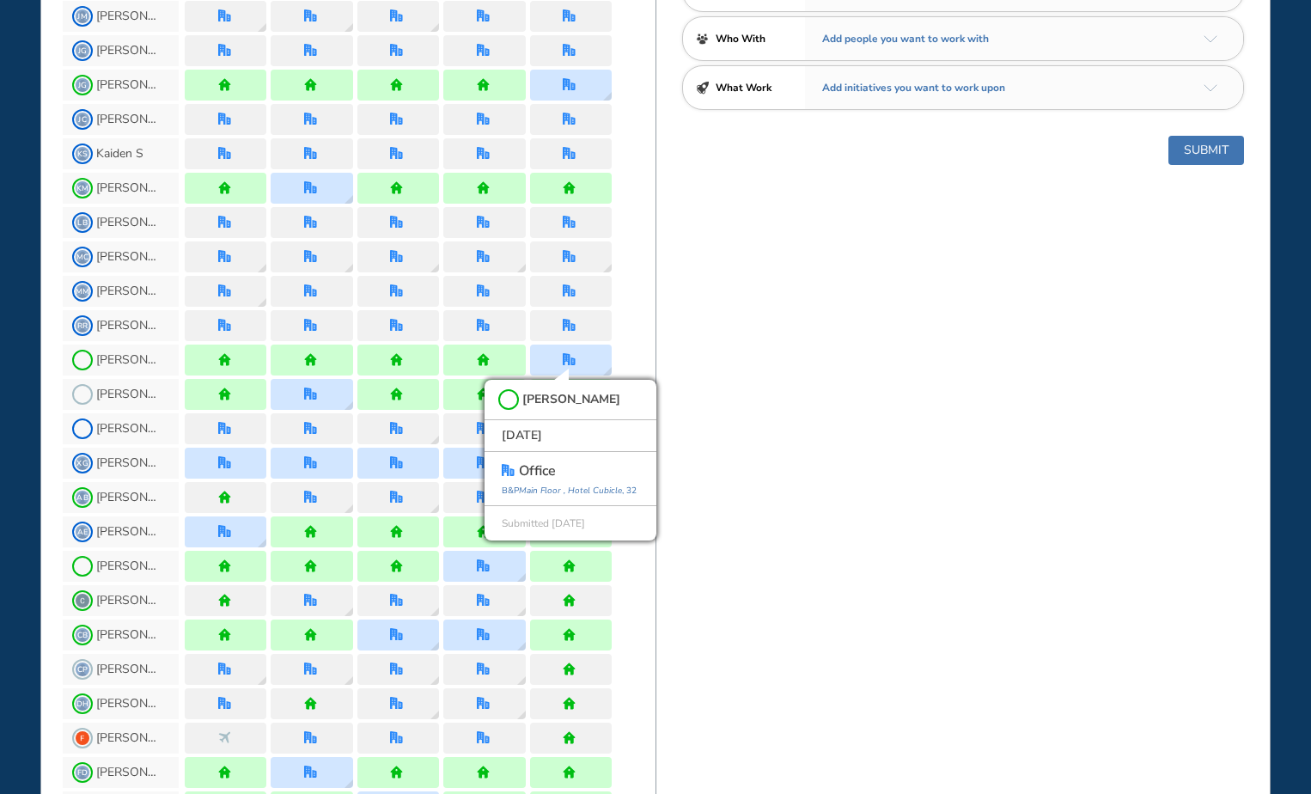
click at [774, 507] on div "BEST OFFICE DAYS WORKPLAN [DATE] B&P Main Floor , Yams #1 Office-Executive/Oper…" at bounding box center [962, 582] width 615 height 2089
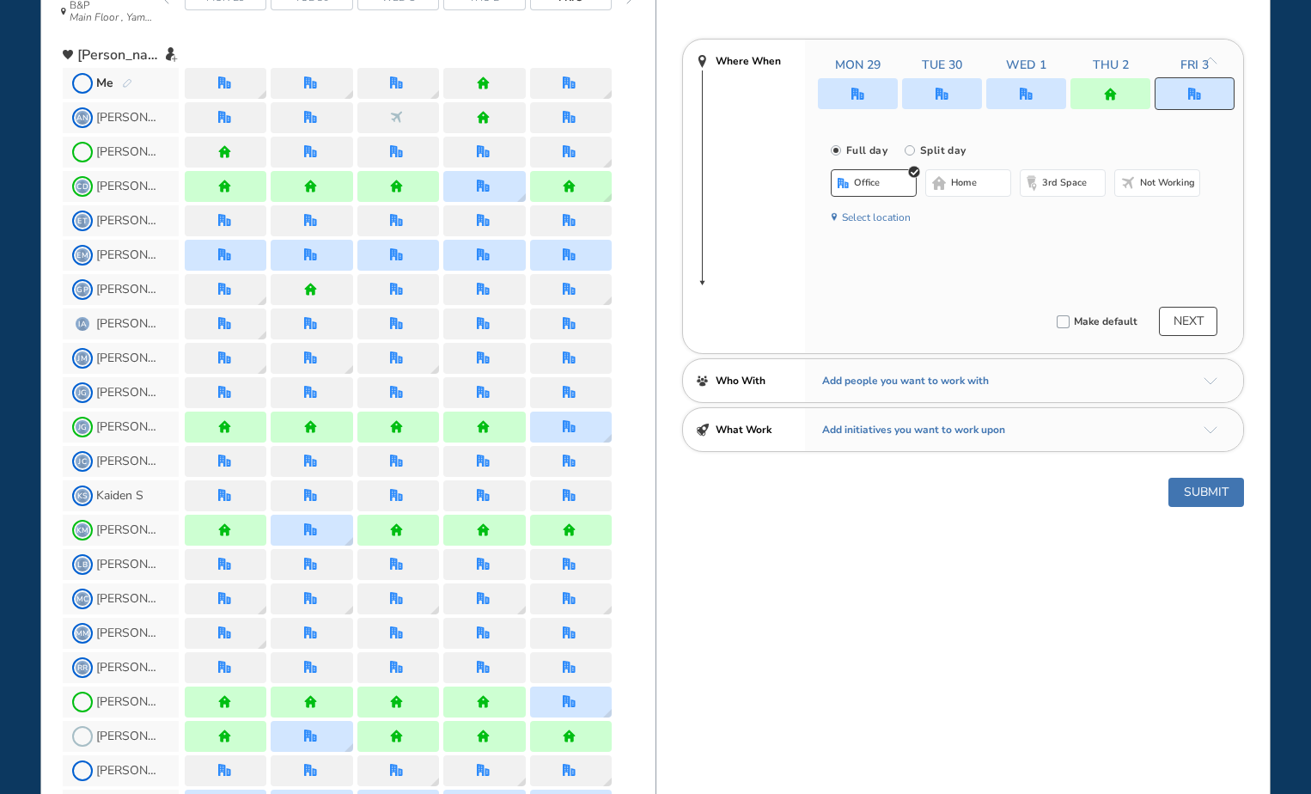
scroll to position [172, 0]
click at [900, 221] on button "Select location" at bounding box center [876, 218] width 69 height 17
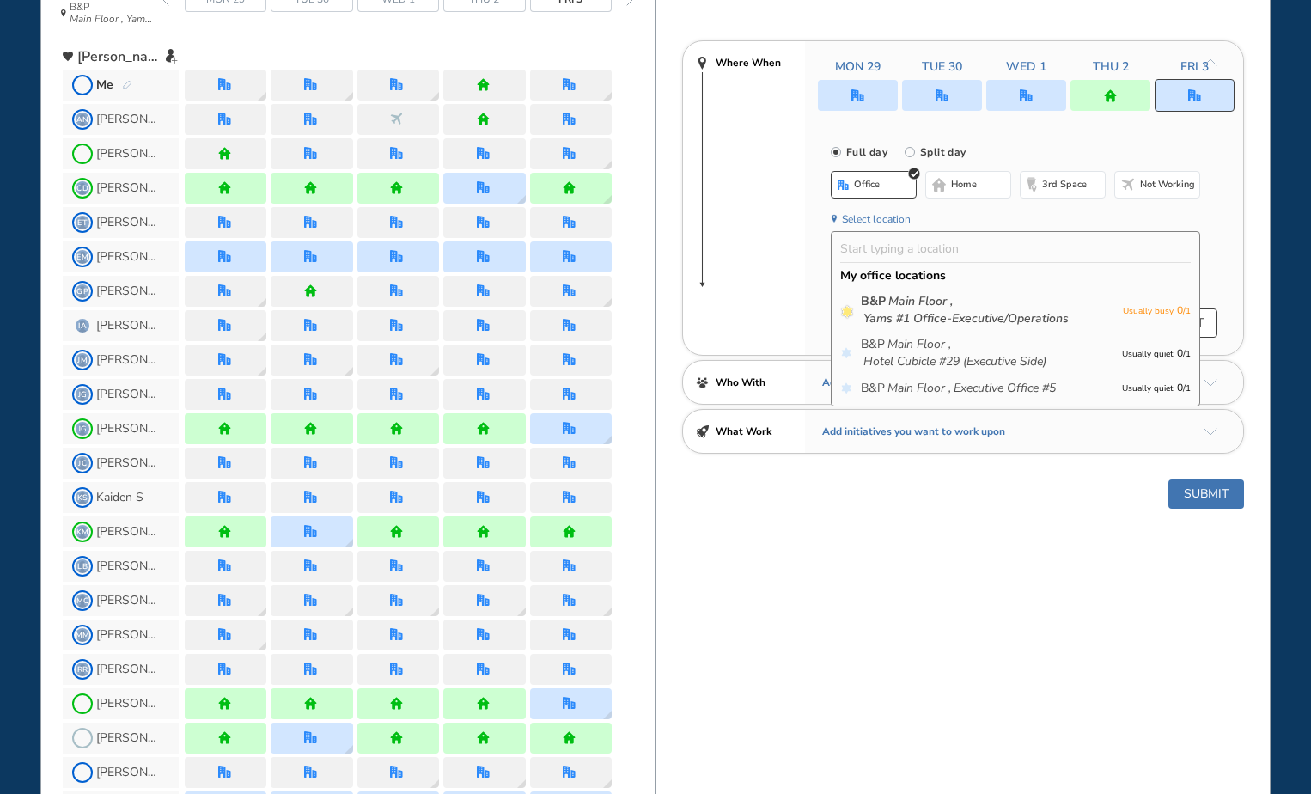
click at [879, 247] on input "text" at bounding box center [1015, 249] width 359 height 17
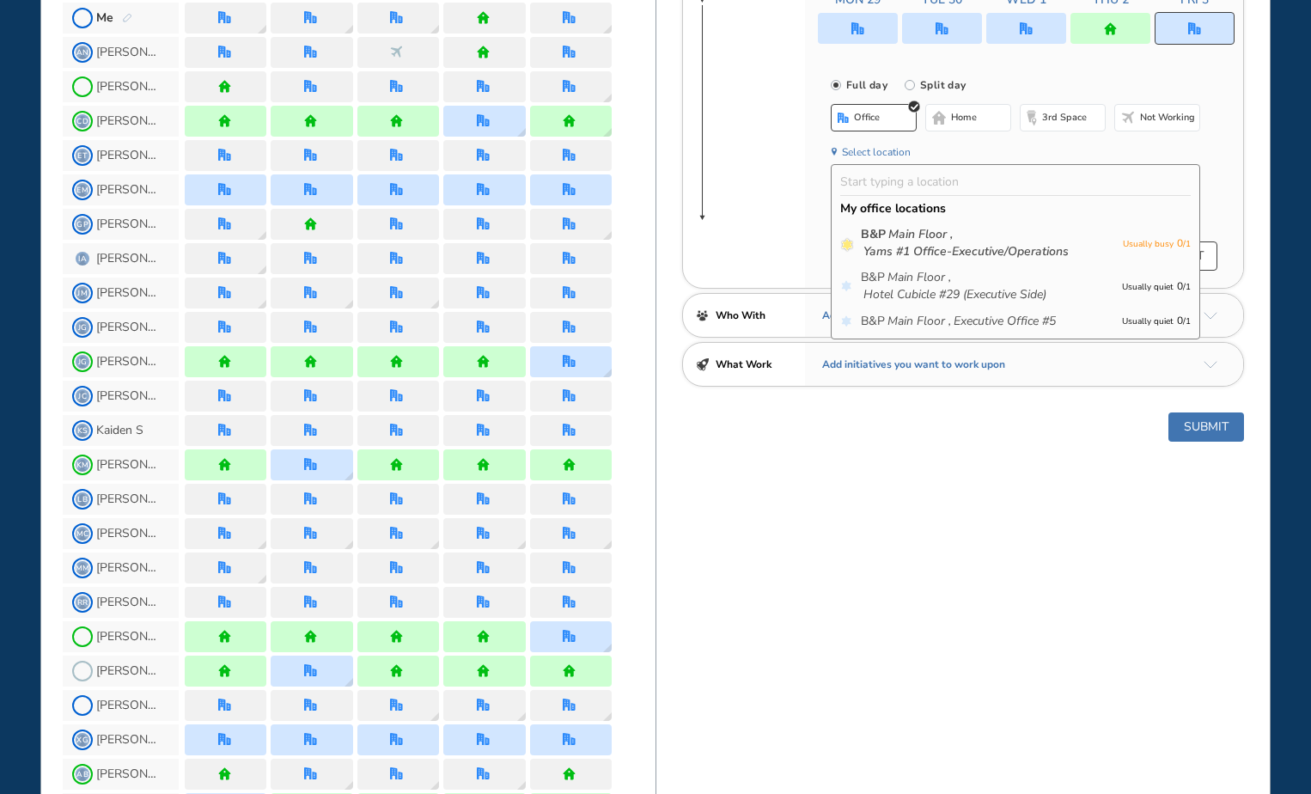
scroll to position [0, 0]
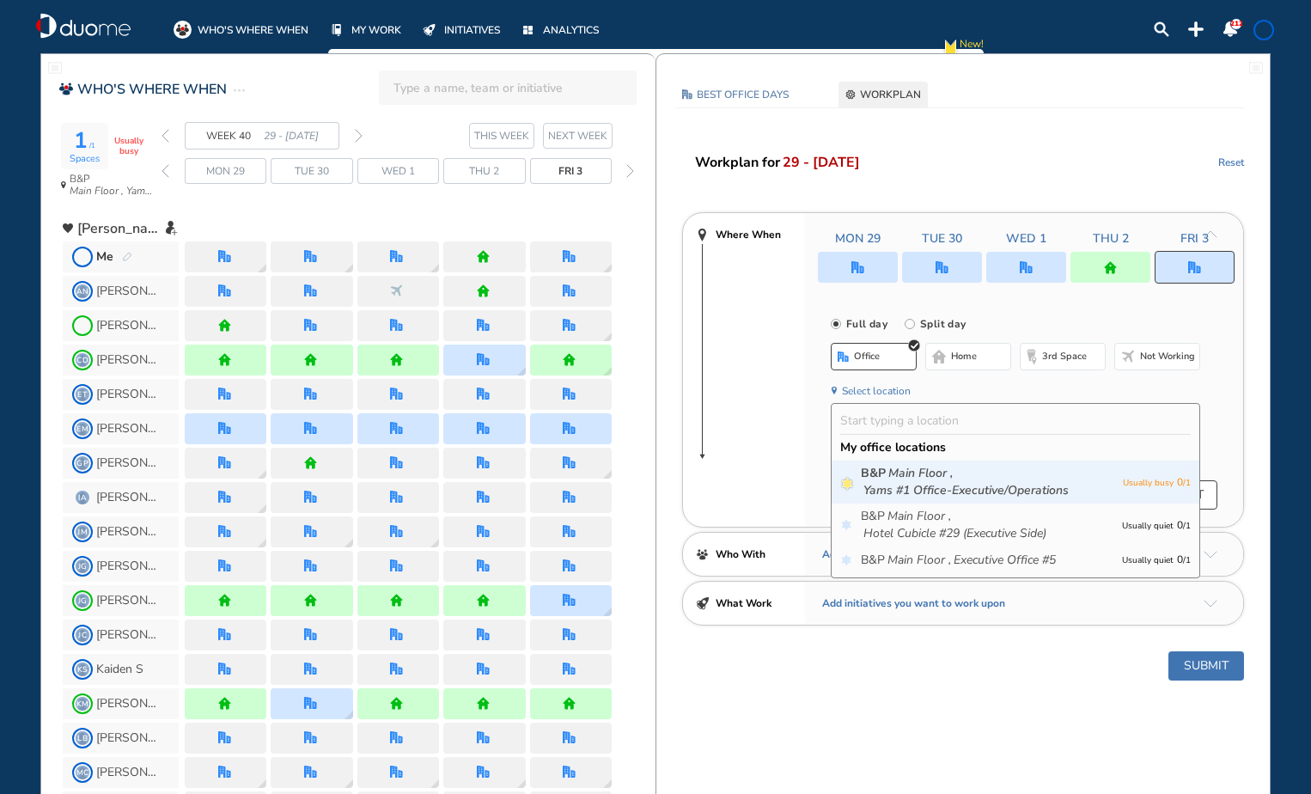
click at [985, 490] on icon "Yams #1 Office-Executive/Operations" at bounding box center [965, 490] width 205 height 17
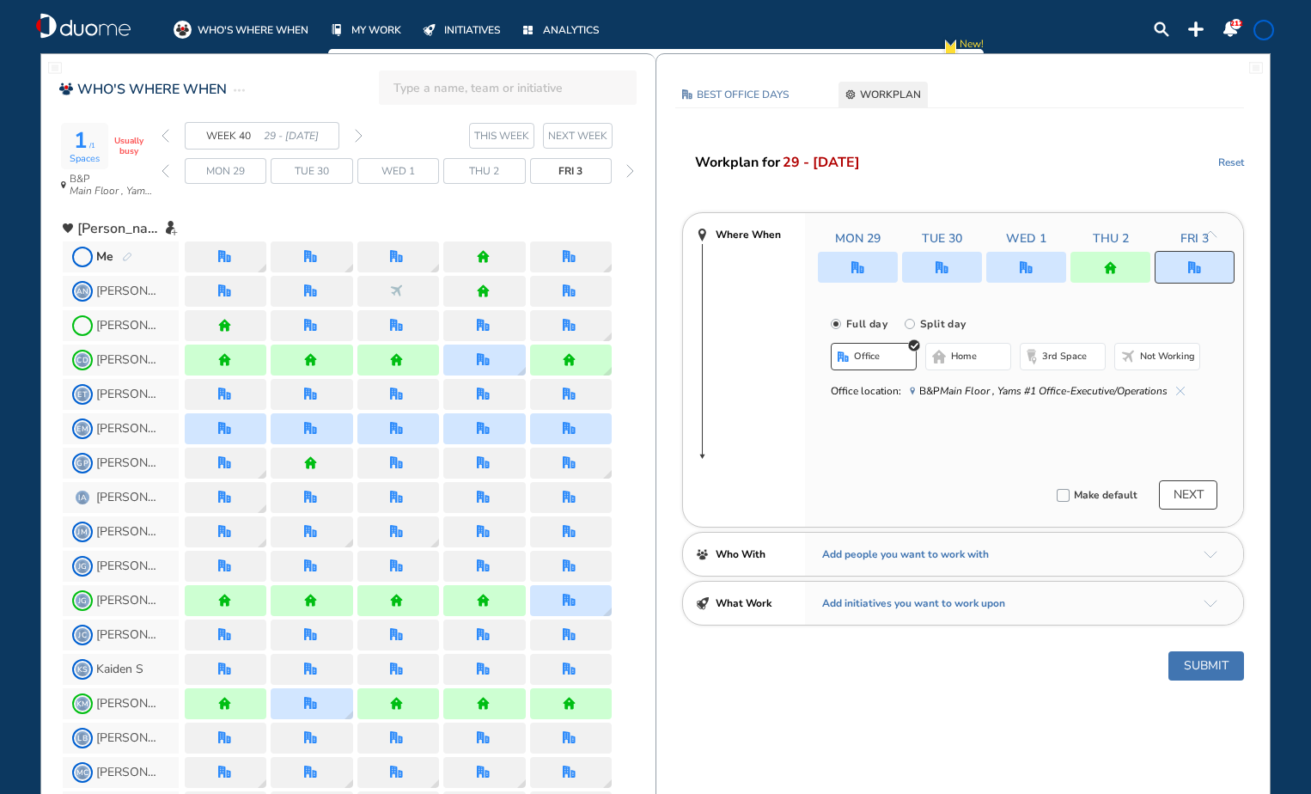
click at [1203, 668] on button "Submit" at bounding box center [1206, 665] width 76 height 29
